Goal: Information Seeking & Learning: Learn about a topic

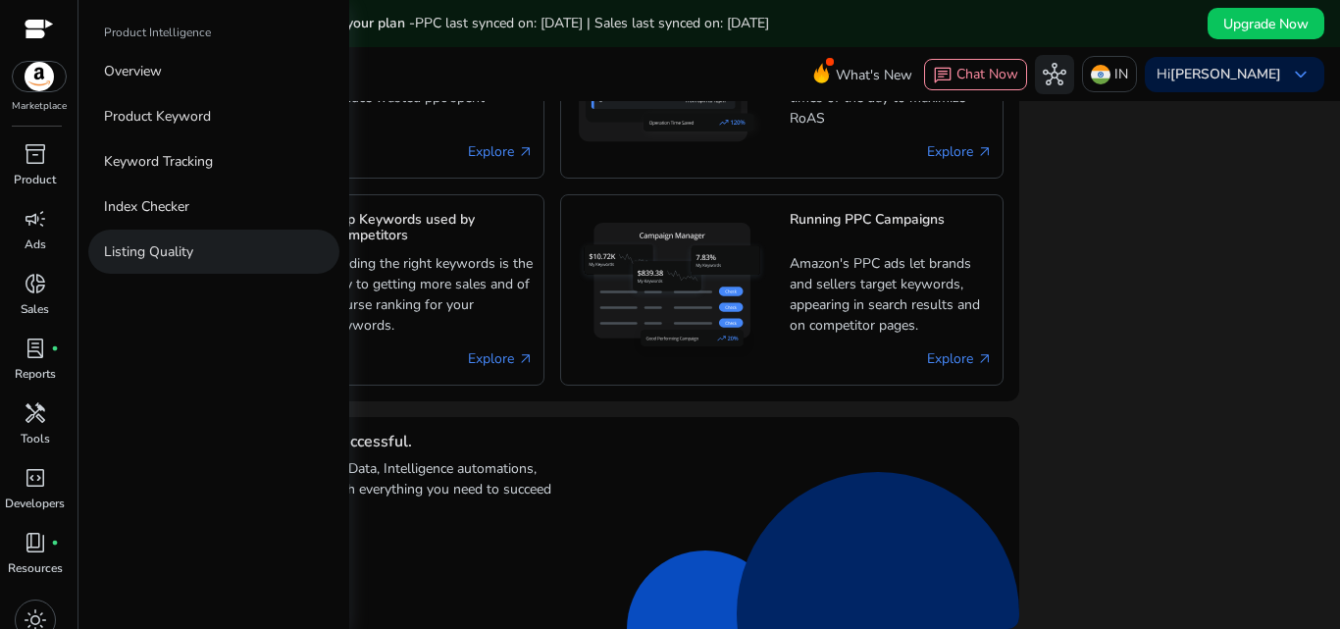
click at [147, 244] on p "Listing Quality" at bounding box center [148, 251] width 89 height 21
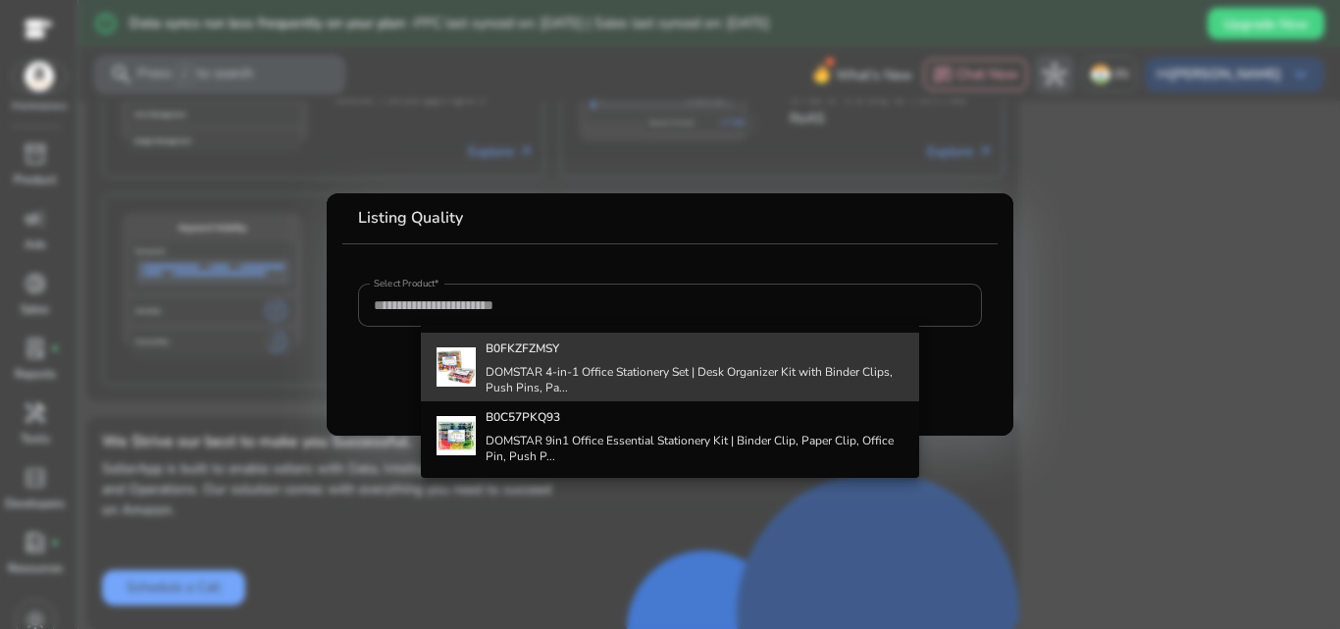
click at [589, 356] on div "B0FKZFZMSY DOMSTAR 4-in-1 Office Stationery Set | Desk Organizer Kit with Binde…" at bounding box center [695, 367] width 419 height 69
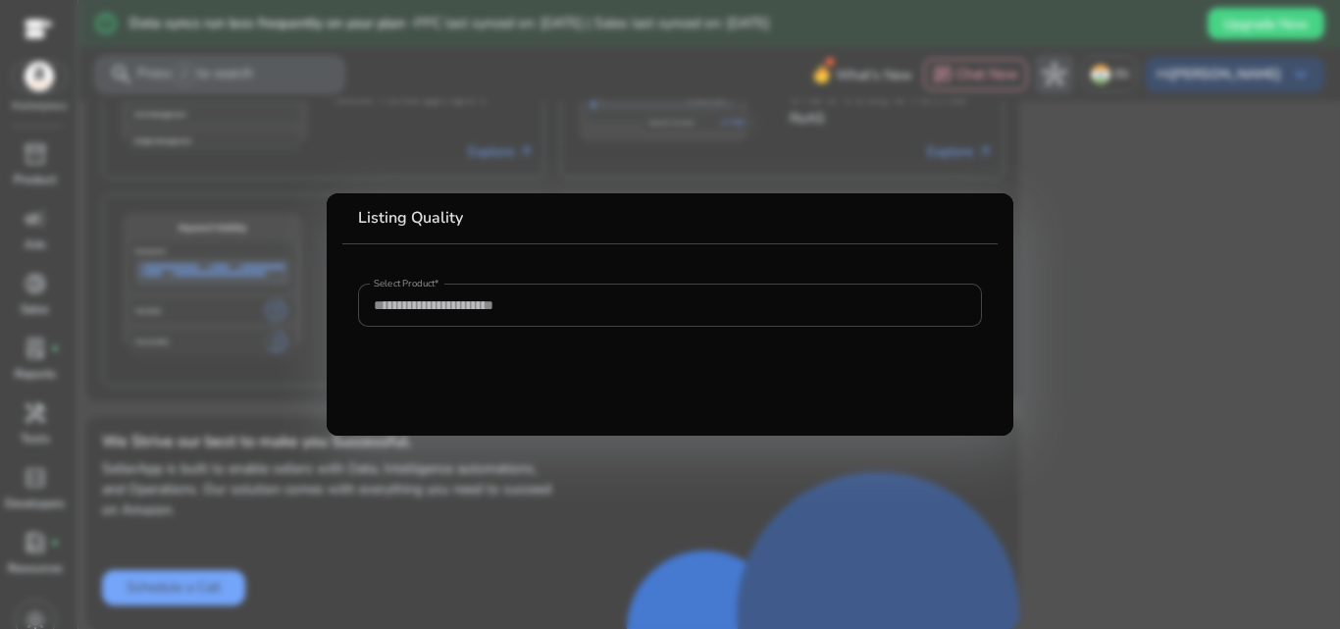
type input "**********"
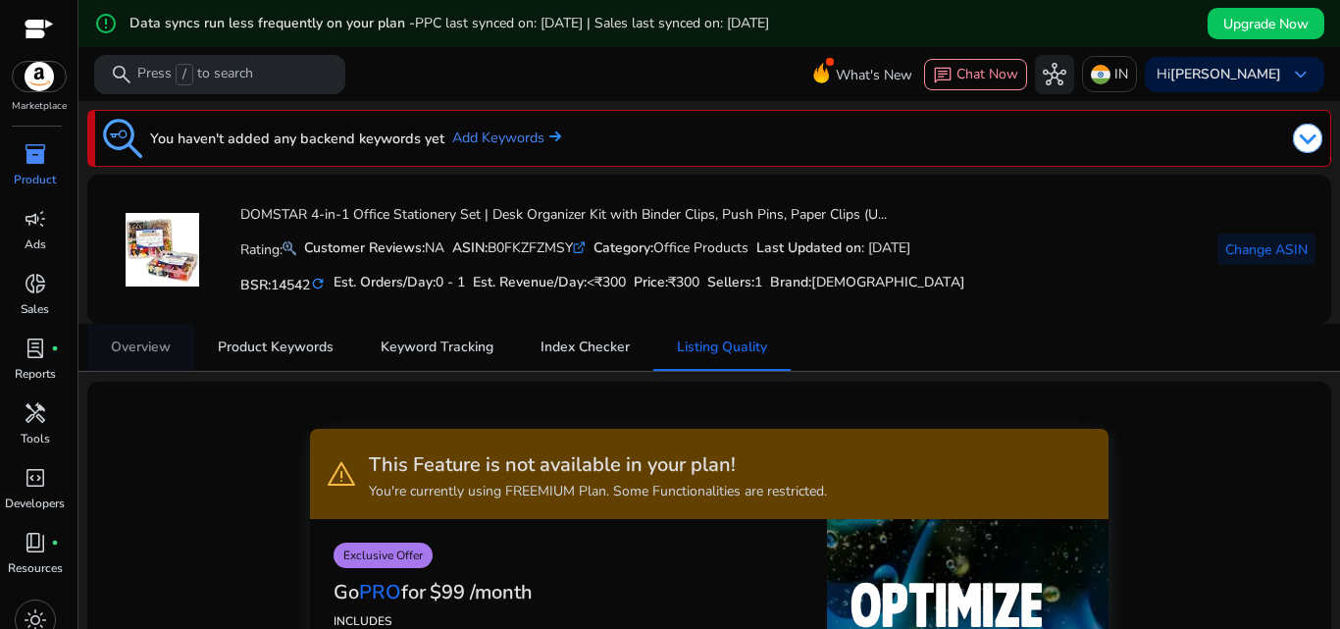
click at [143, 345] on span "Overview" at bounding box center [141, 347] width 60 height 14
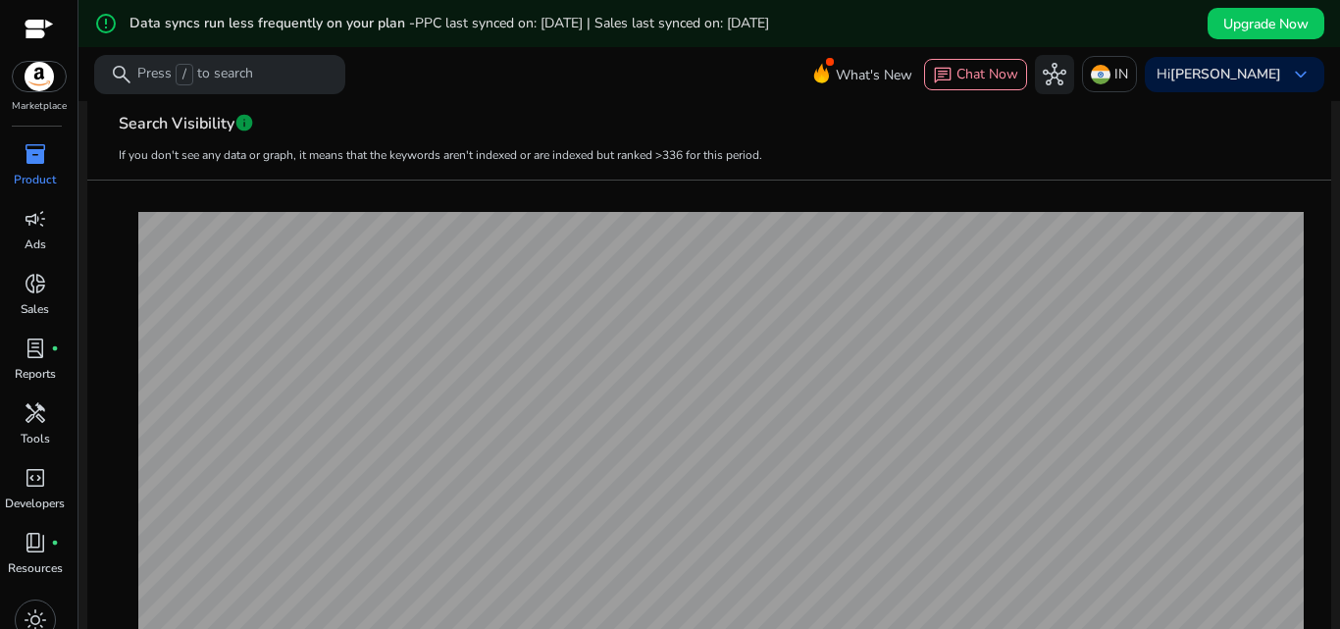
scroll to position [155, 0]
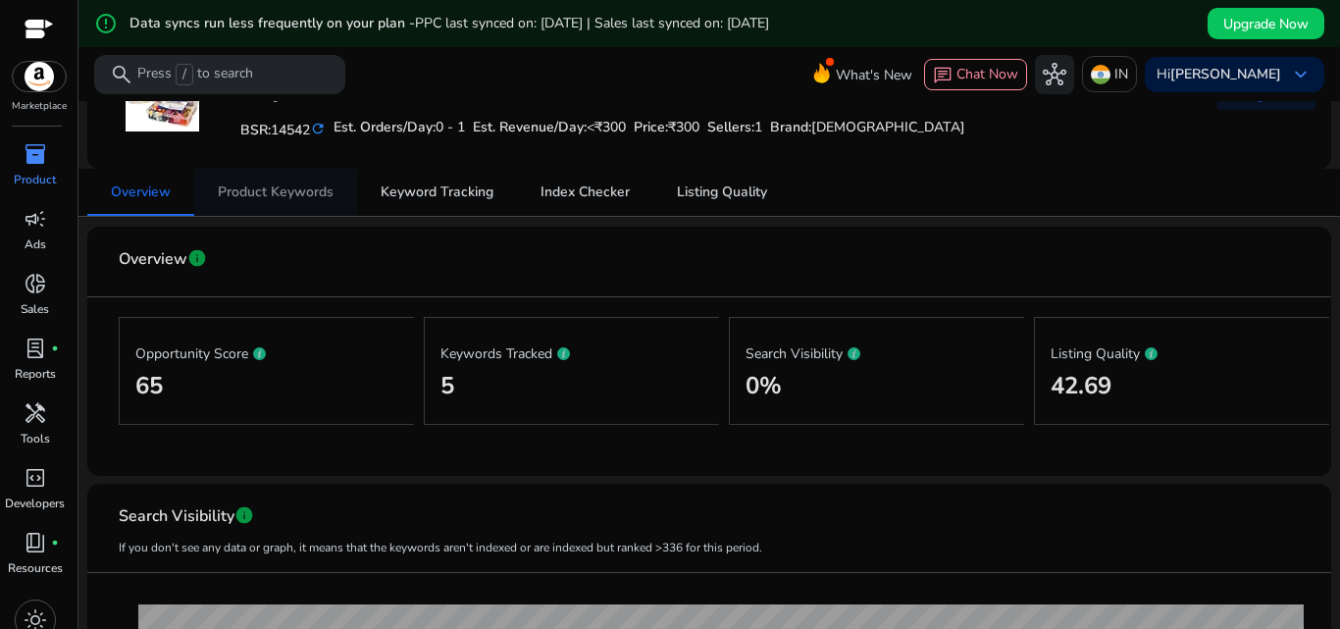
click at [321, 201] on span "Product Keywords" at bounding box center [276, 192] width 116 height 47
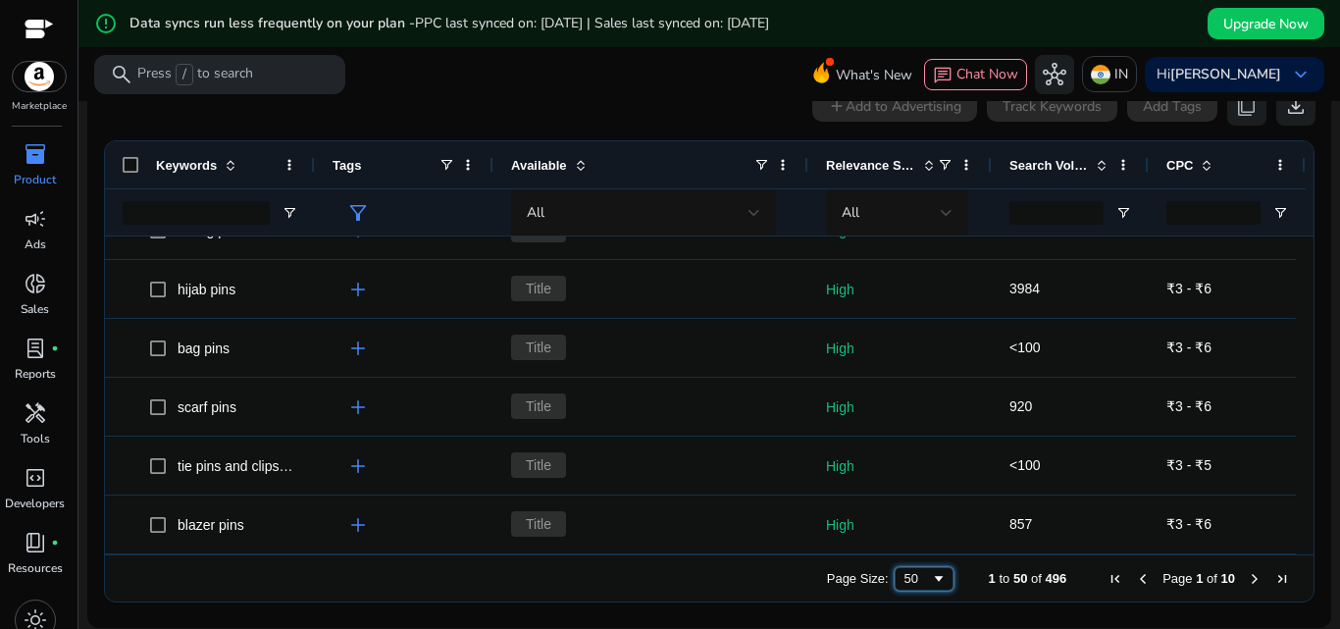
click at [931, 573] on span "Page Size" at bounding box center [939, 579] width 16 height 16
click at [761, 577] on div "Page Size: 50 1 to 50 of 496 Page 1 of 10" at bounding box center [709, 577] width 1208 height 47
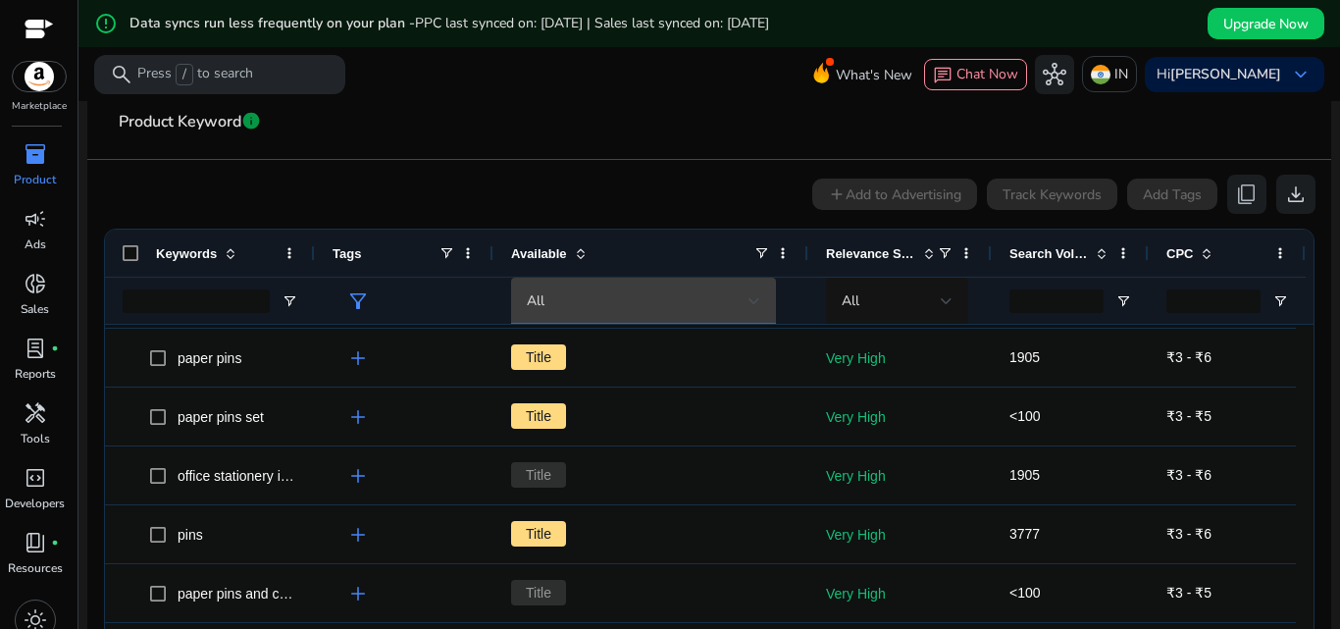
click at [755, 294] on div at bounding box center [754, 301] width 12 height 24
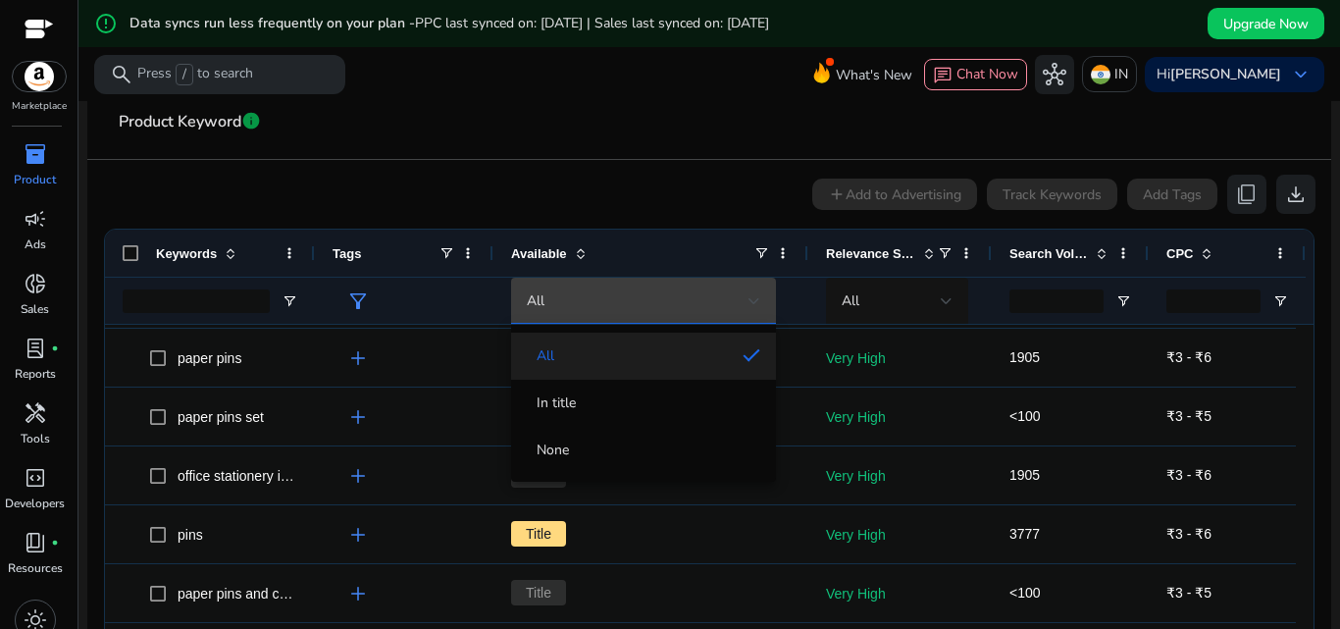
click at [755, 294] on div at bounding box center [670, 314] width 1340 height 629
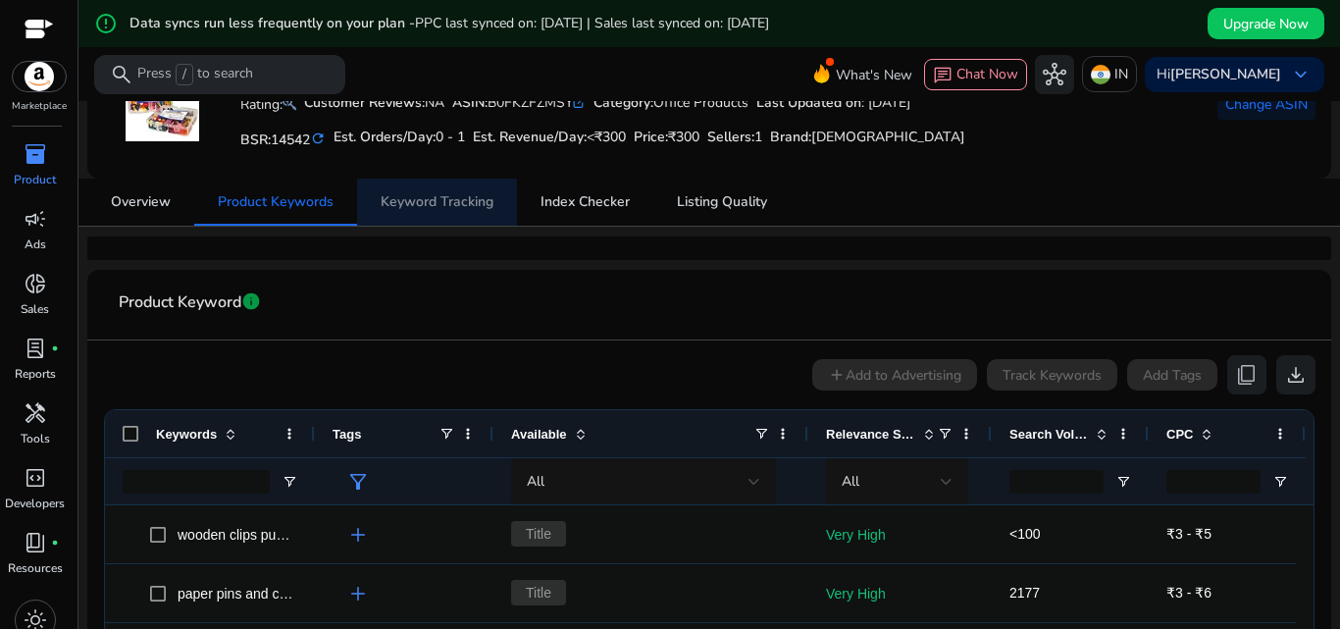
click at [473, 206] on span "Keyword Tracking" at bounding box center [437, 202] width 113 height 14
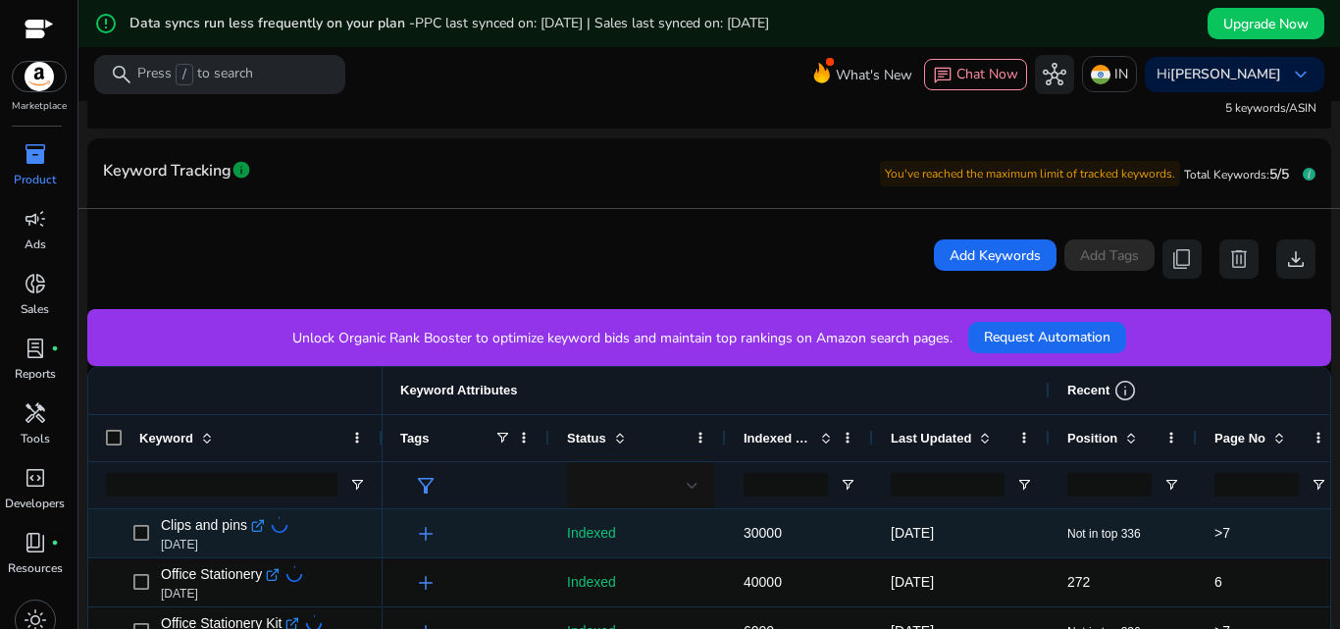
scroll to position [490, 0]
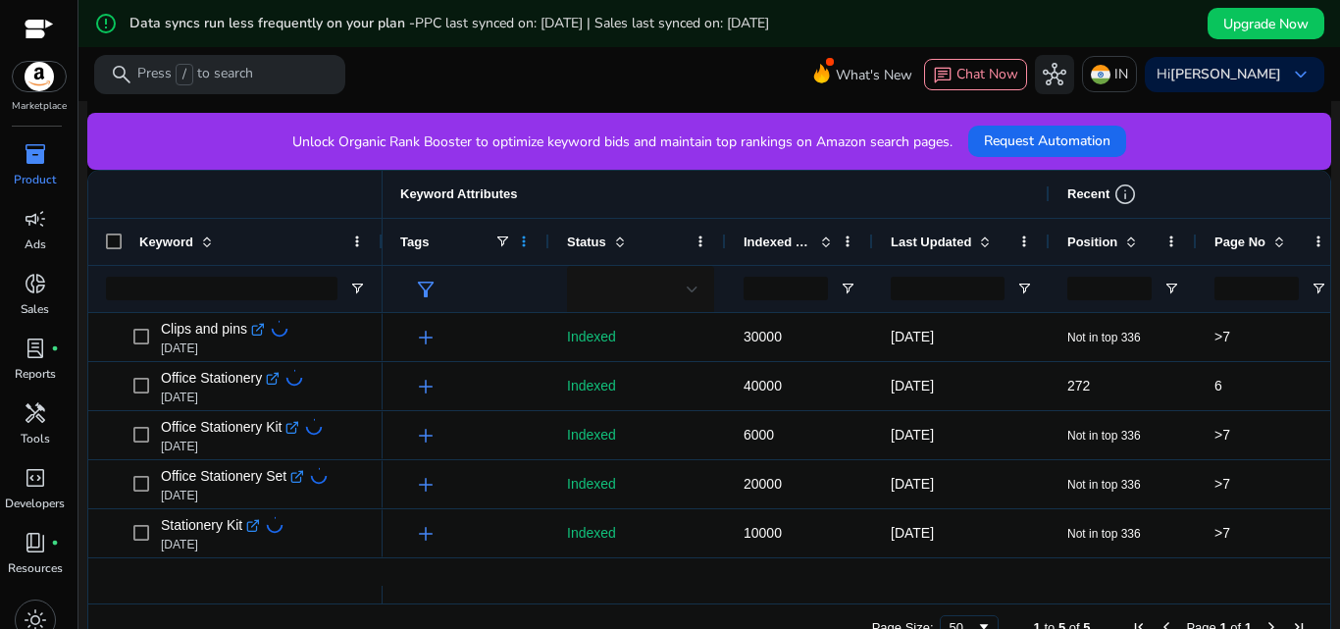
click at [527, 239] on span at bounding box center [524, 241] width 16 height 16
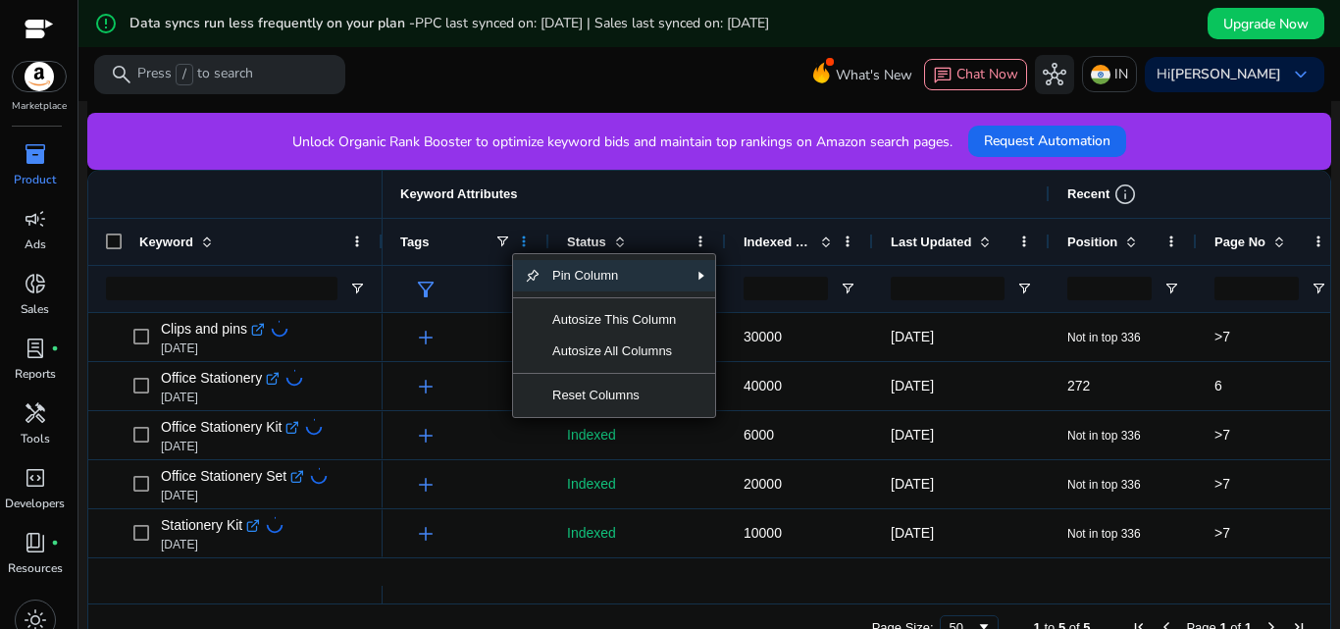
click at [527, 239] on span at bounding box center [524, 241] width 16 height 16
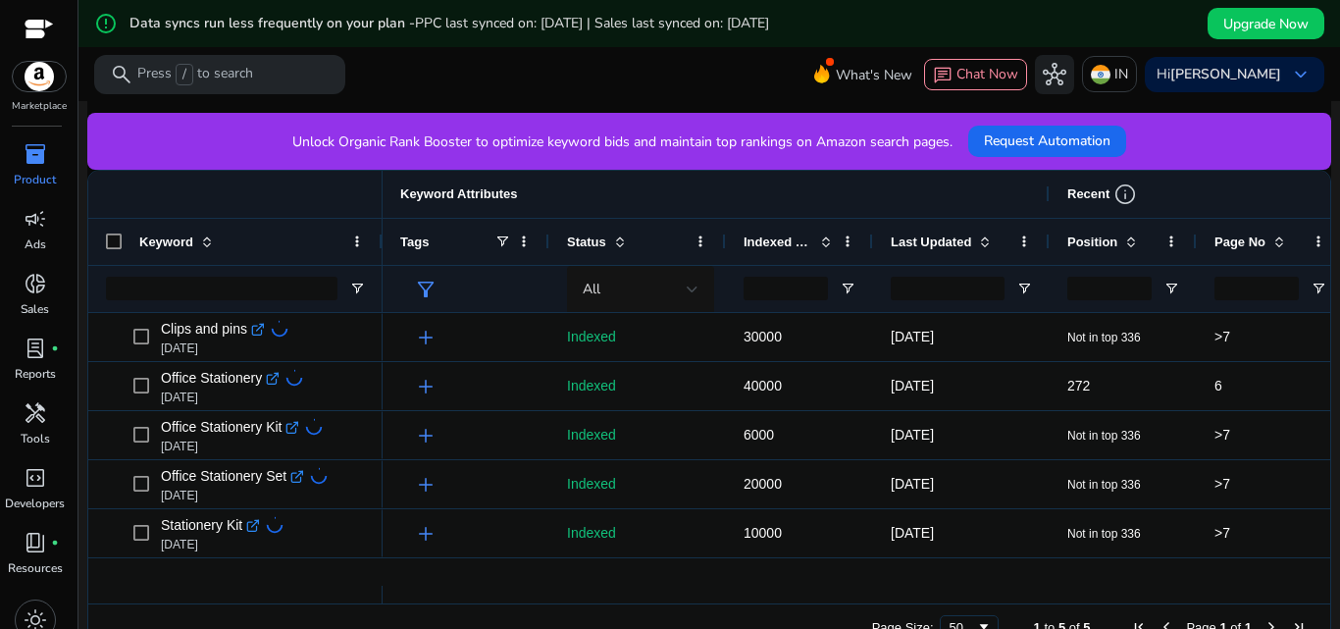
click at [1262, 196] on div "Recent info" at bounding box center [1196, 194] width 259 height 24
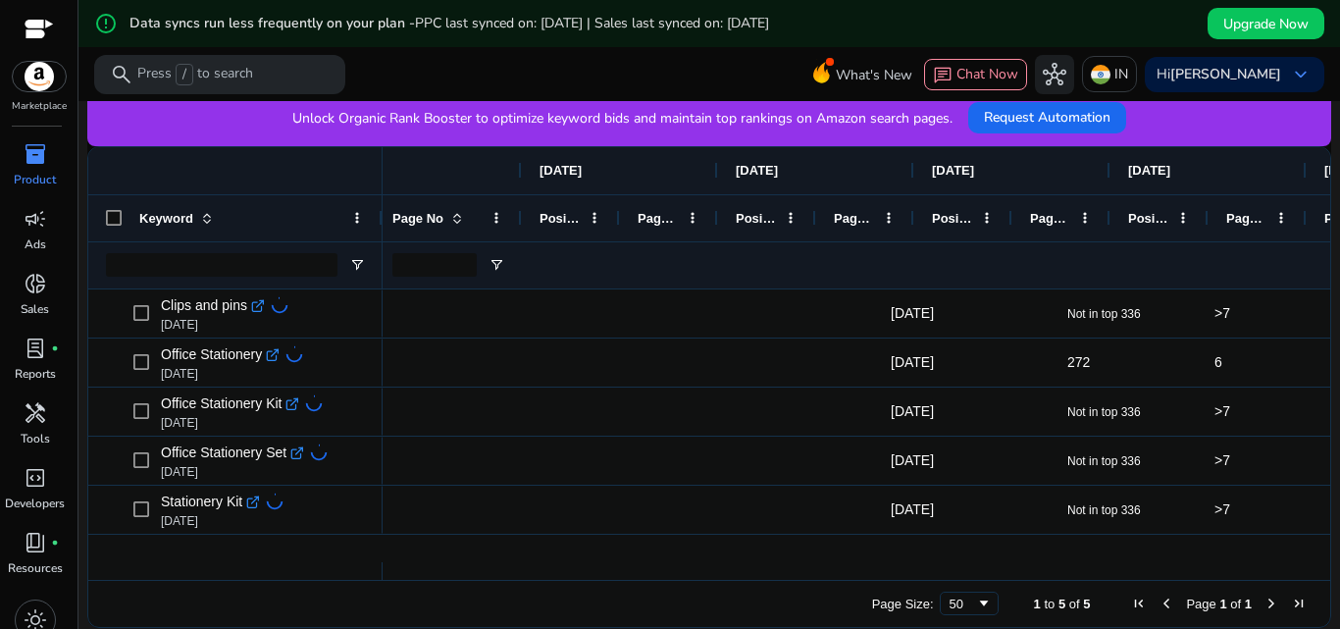
scroll to position [0, 822]
